Goal: Navigation & Orientation: Find specific page/section

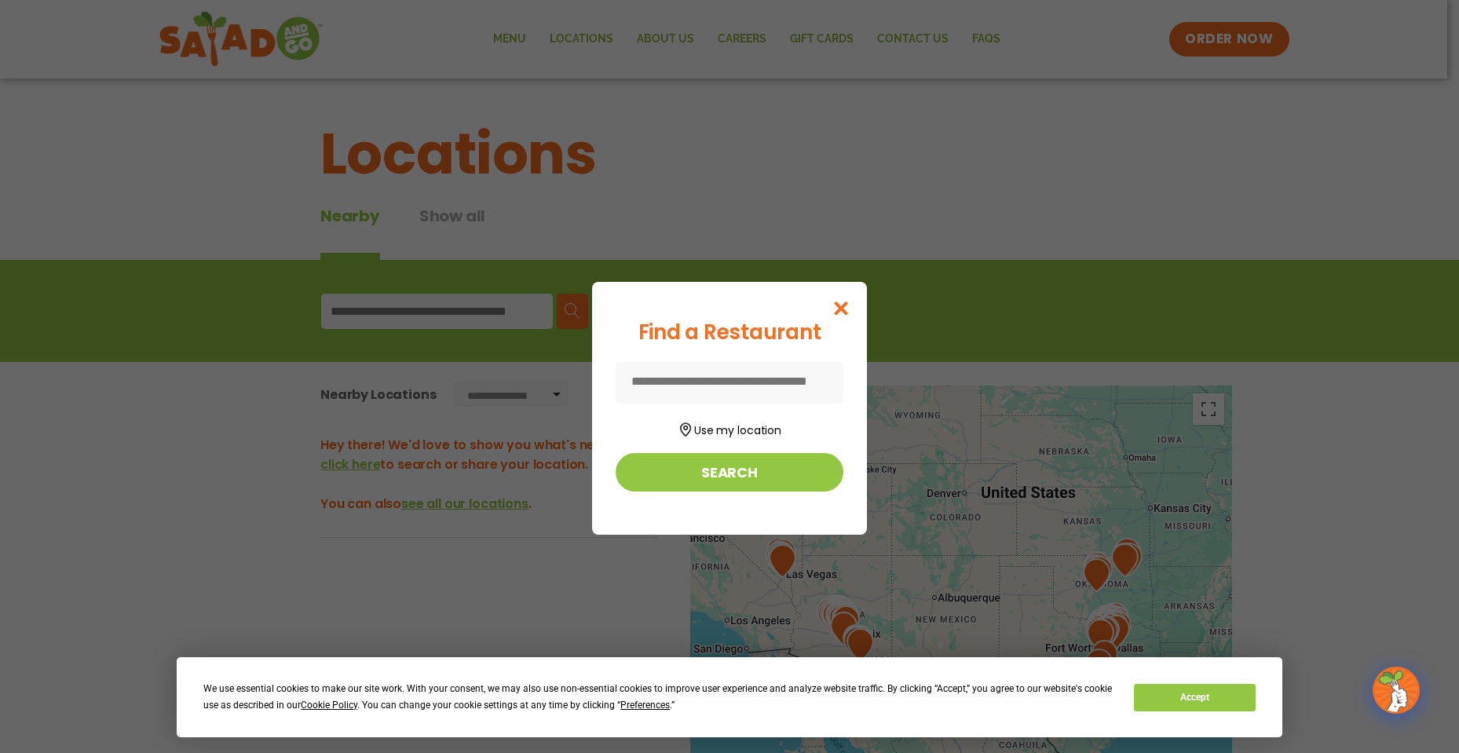
click at [720, 376] on input at bounding box center [730, 383] width 228 height 42
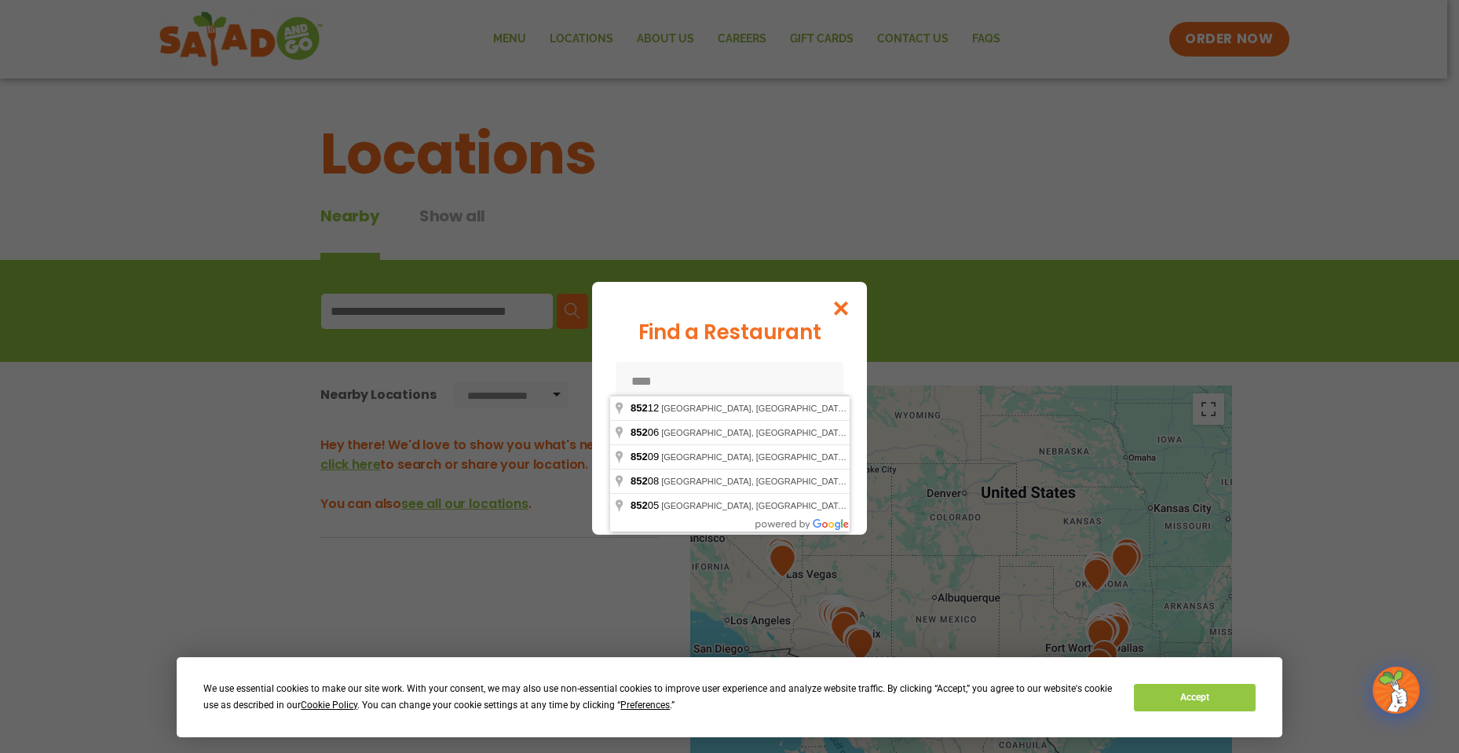
type input "*****"
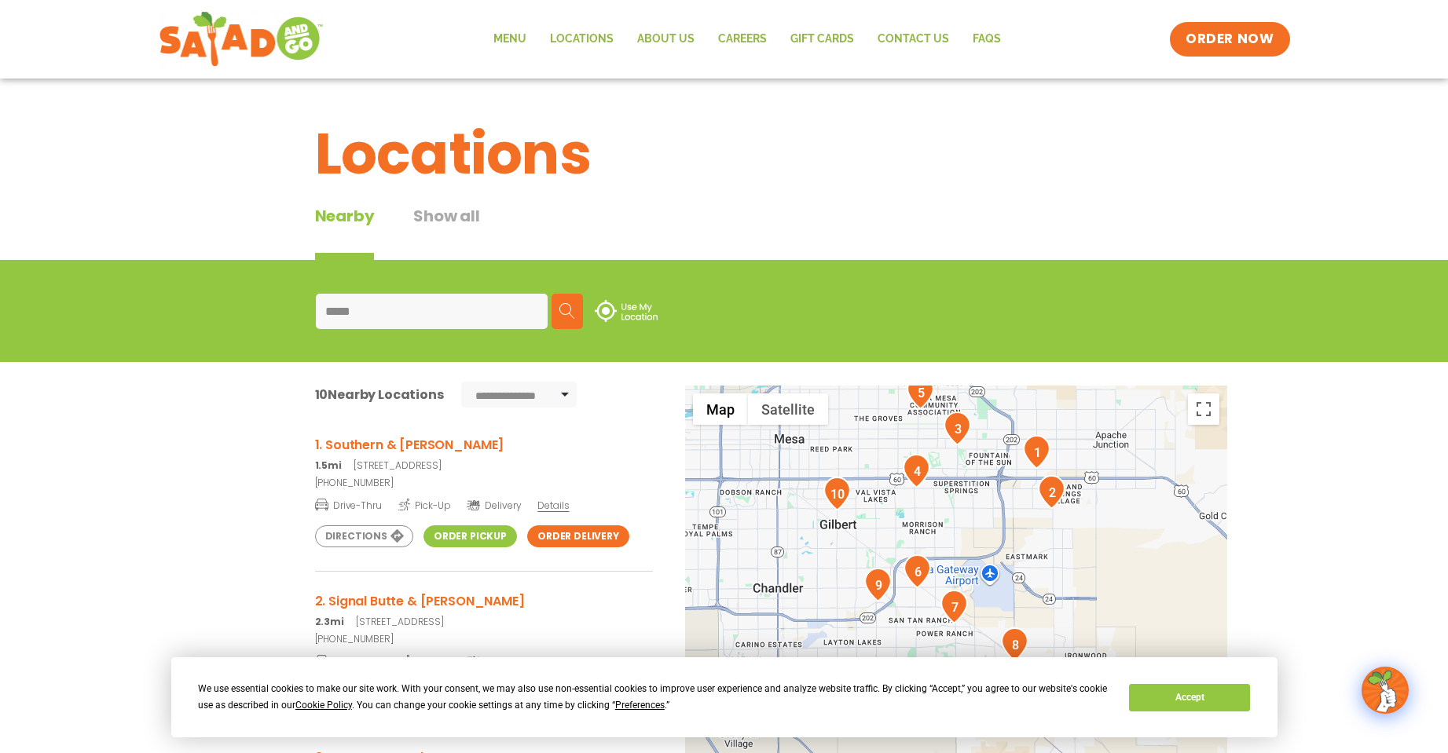
drag, startPoint x: 978, startPoint y: 577, endPoint x: 972, endPoint y: 469, distance: 108.6
click at [972, 469] on div at bounding box center [956, 646] width 542 height 520
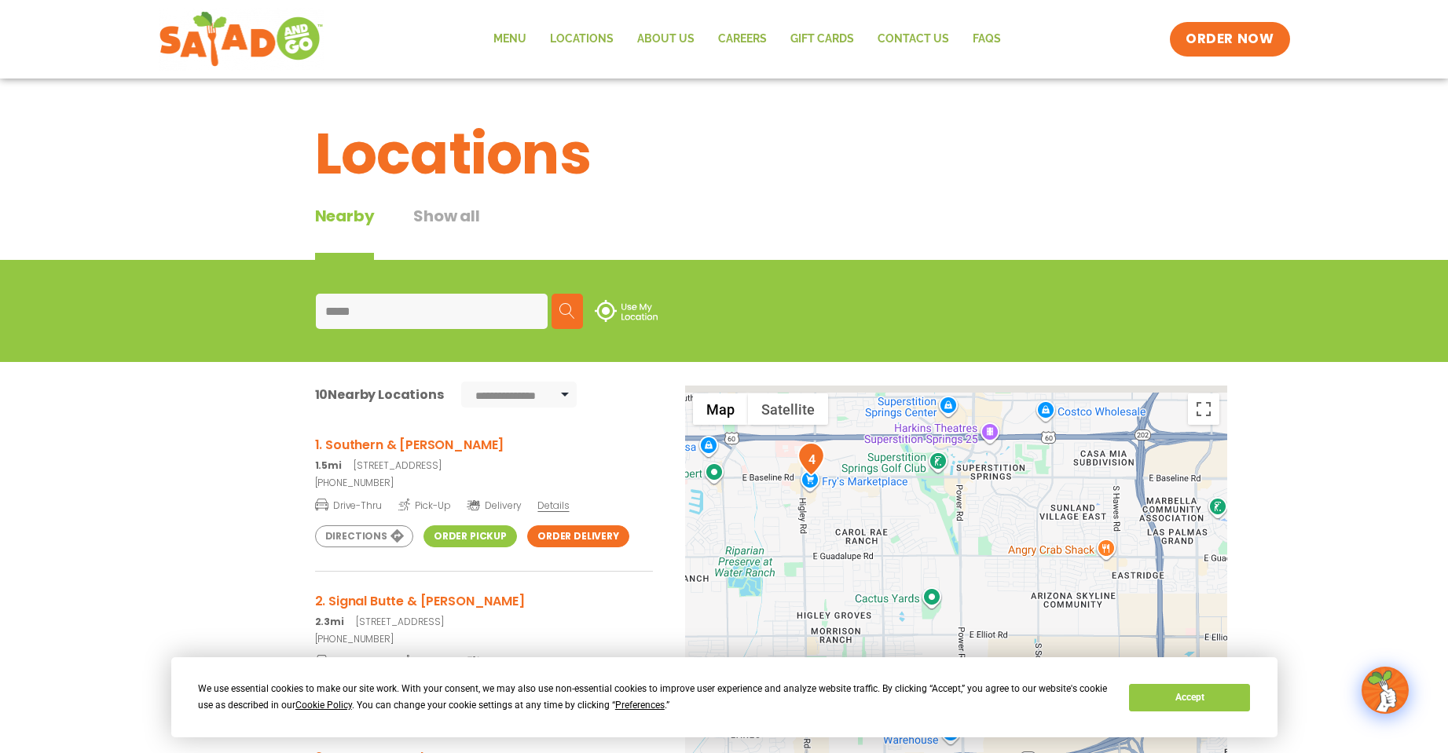
drag, startPoint x: 971, startPoint y: 438, endPoint x: 992, endPoint y: 551, distance: 115.9
click at [992, 551] on div at bounding box center [956, 646] width 542 height 520
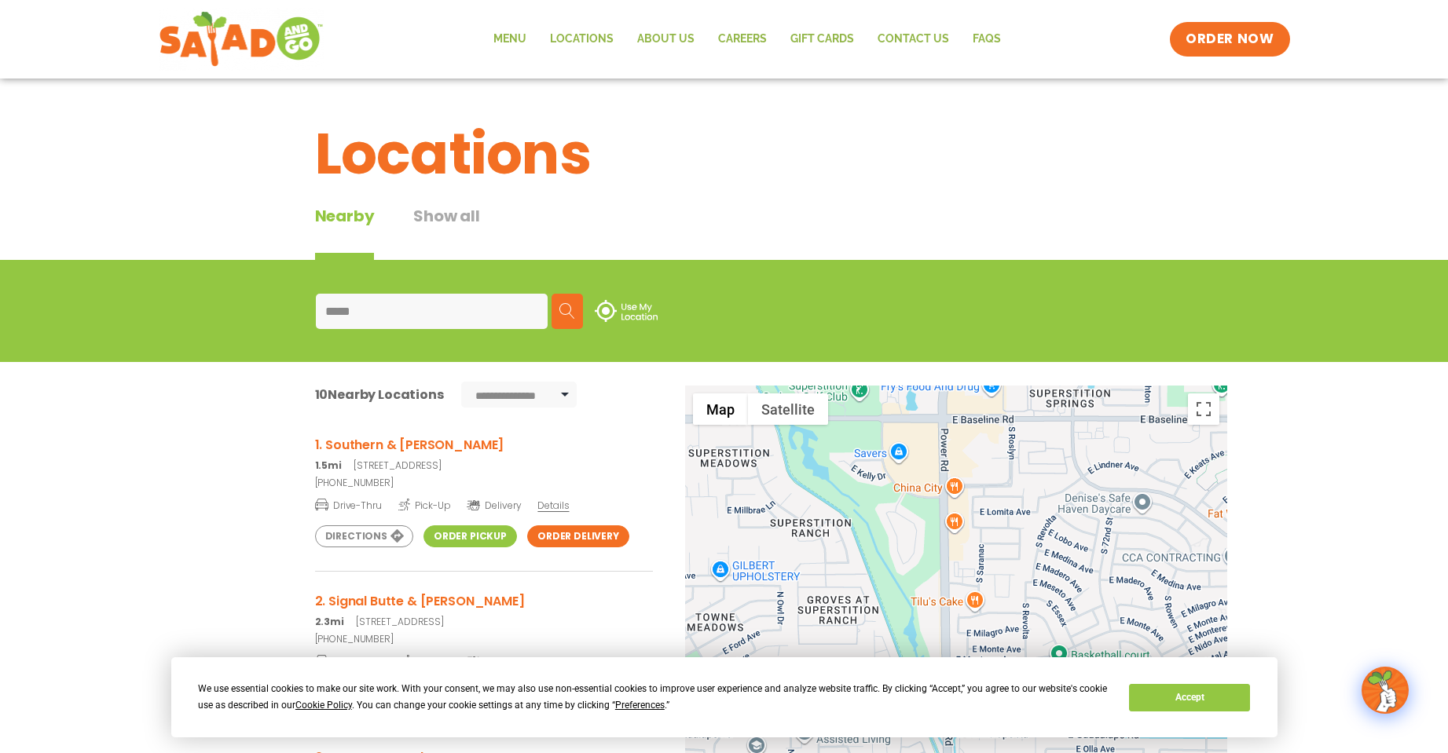
drag, startPoint x: 987, startPoint y: 437, endPoint x: 1003, endPoint y: 566, distance: 129.9
click at [1003, 566] on div at bounding box center [956, 646] width 542 height 520
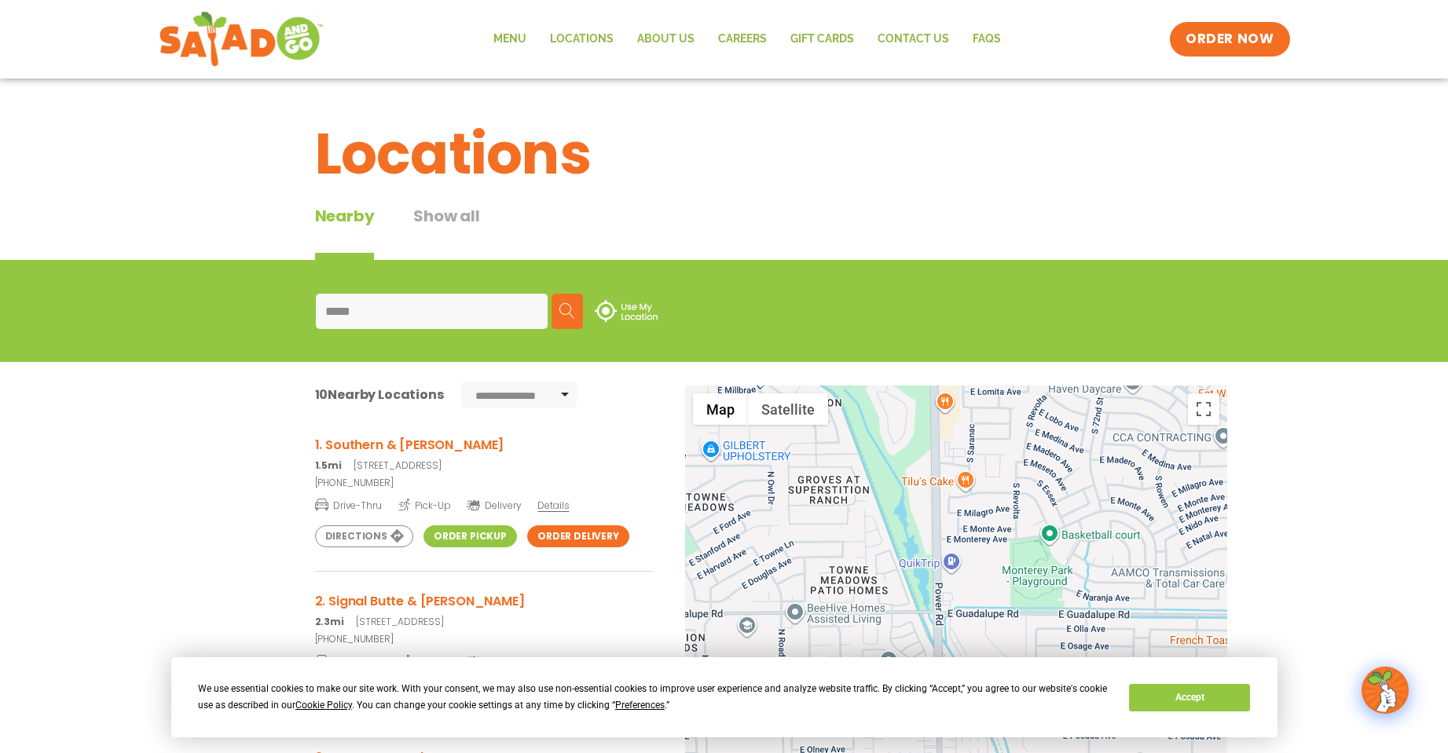
drag, startPoint x: 1005, startPoint y: 562, endPoint x: 994, endPoint y: 412, distance: 150.4
click at [994, 412] on div at bounding box center [956, 646] width 542 height 520
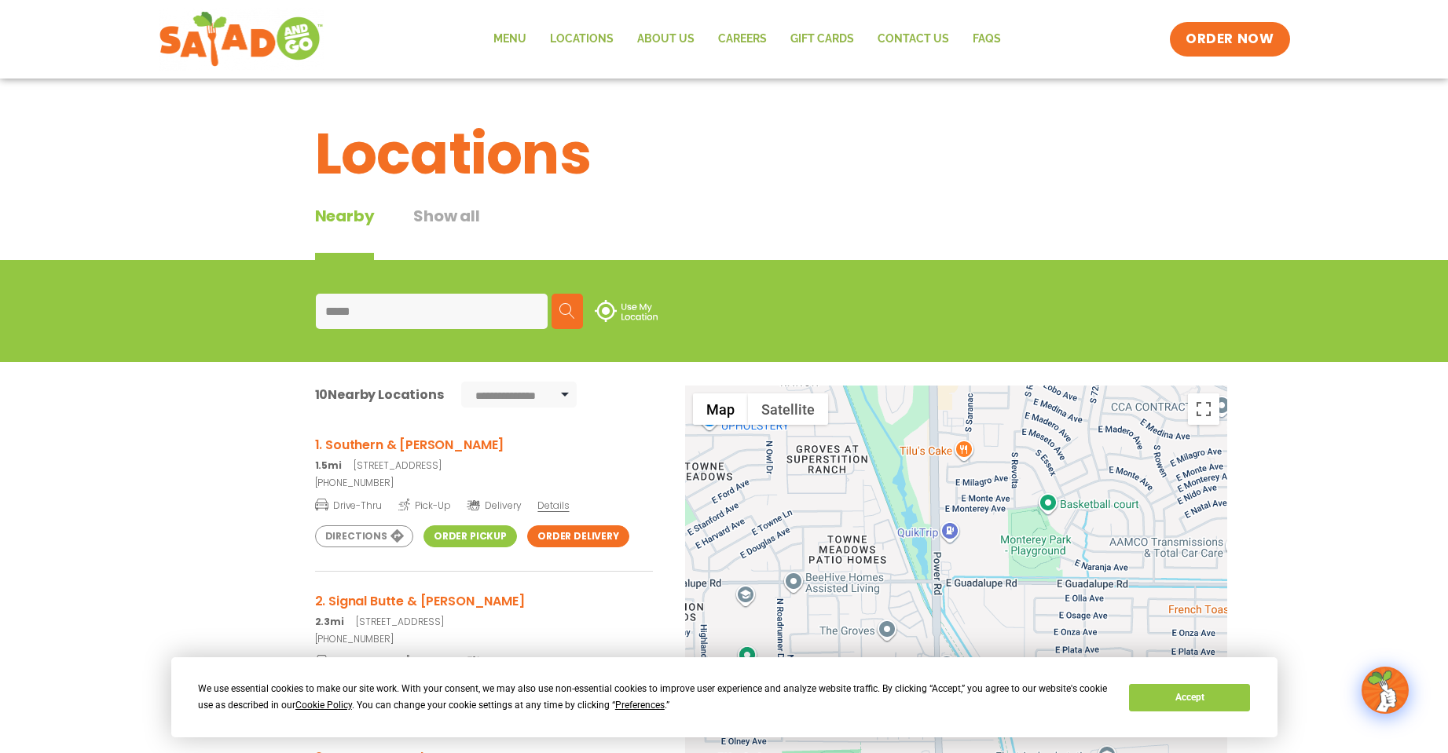
click at [969, 431] on div at bounding box center [956, 646] width 542 height 520
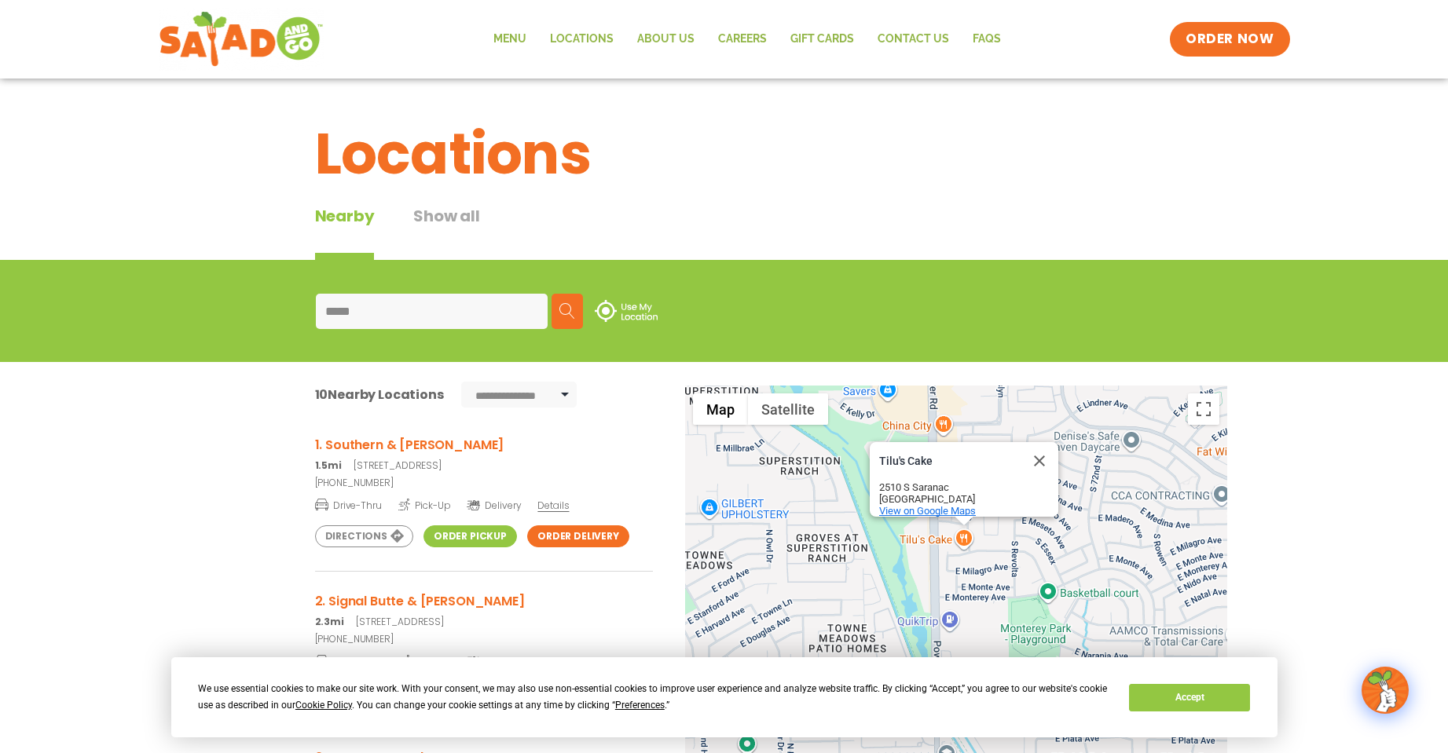
click at [932, 505] on span "View on Google Maps" at bounding box center [927, 511] width 97 height 12
